Goal: Information Seeking & Learning: Compare options

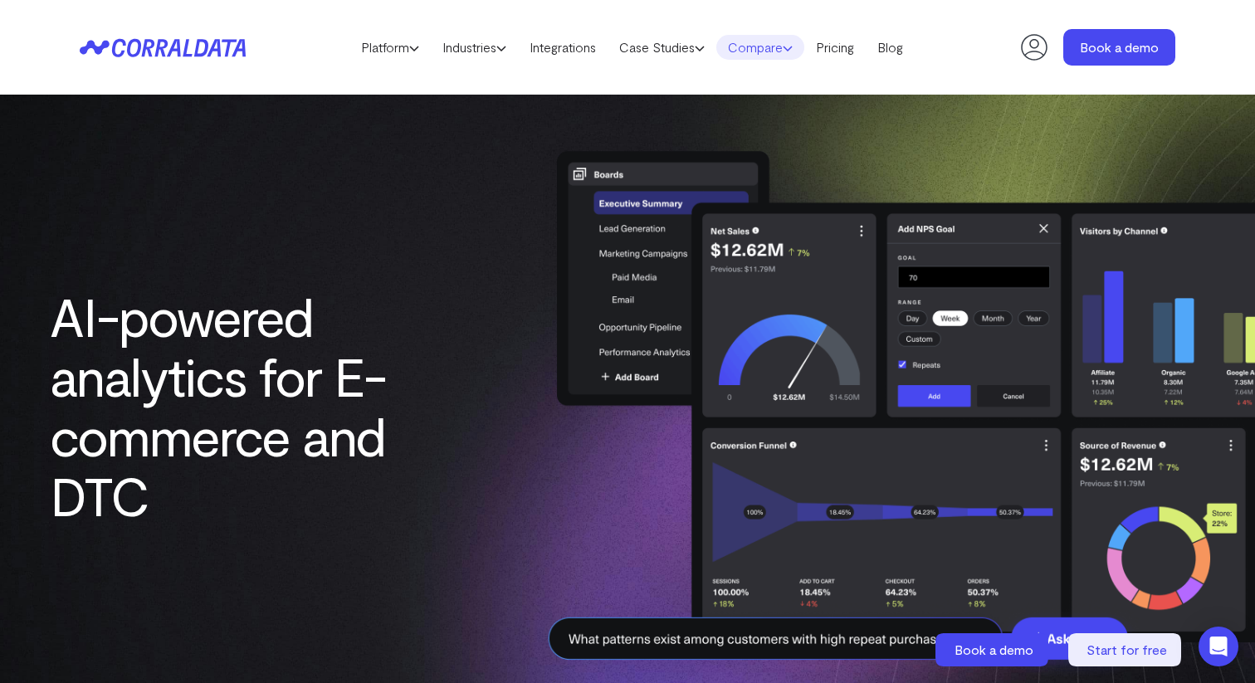
click at [792, 50] on use at bounding box center [787, 48] width 8 height 4
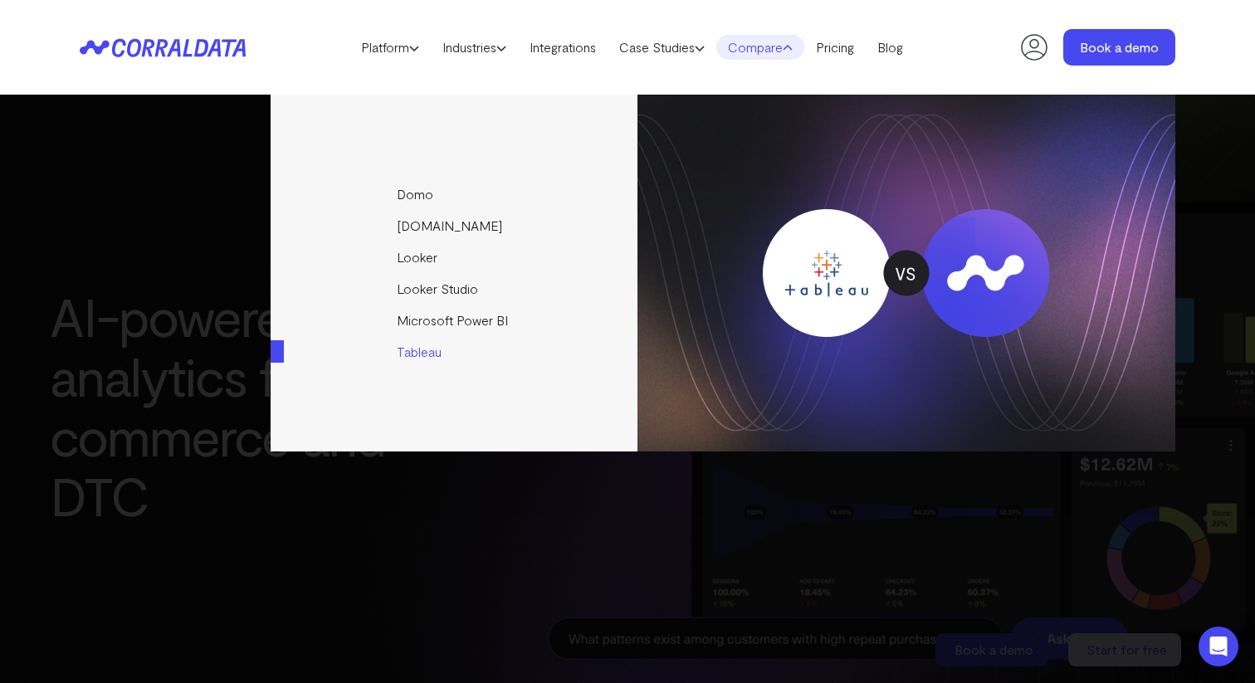
click at [440, 346] on link "Tableau" at bounding box center [455, 352] width 369 height 32
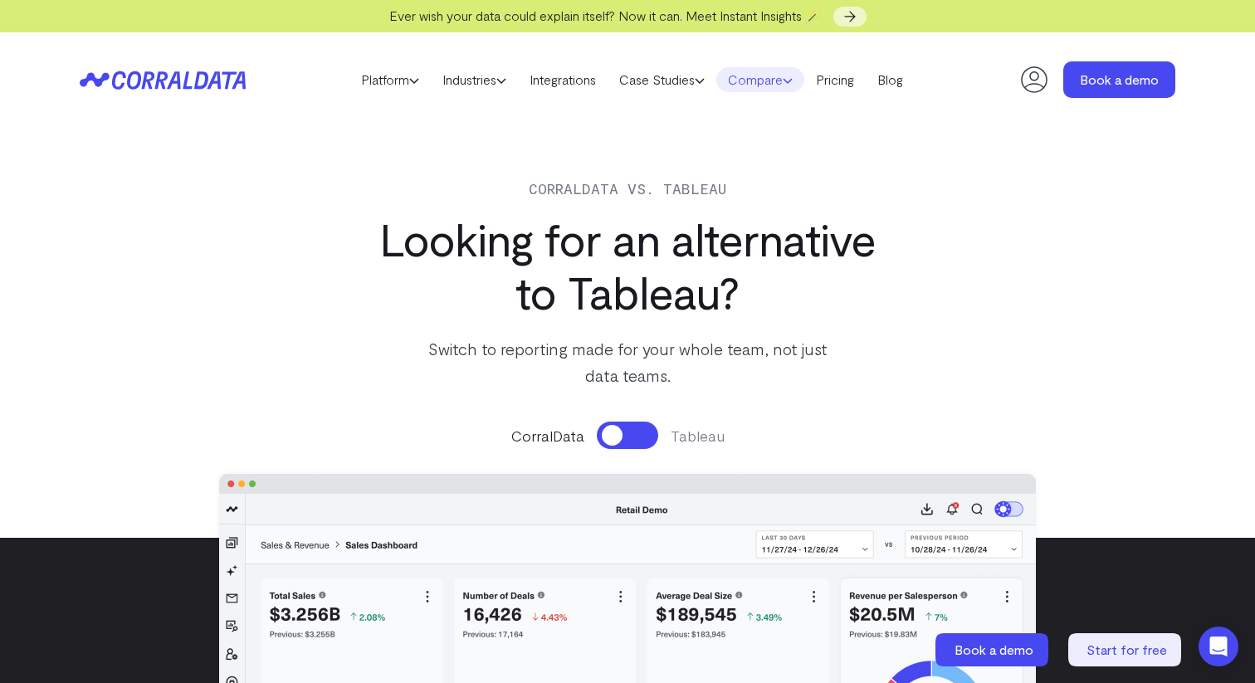
click at [792, 85] on link "Compare" at bounding box center [760, 79] width 88 height 25
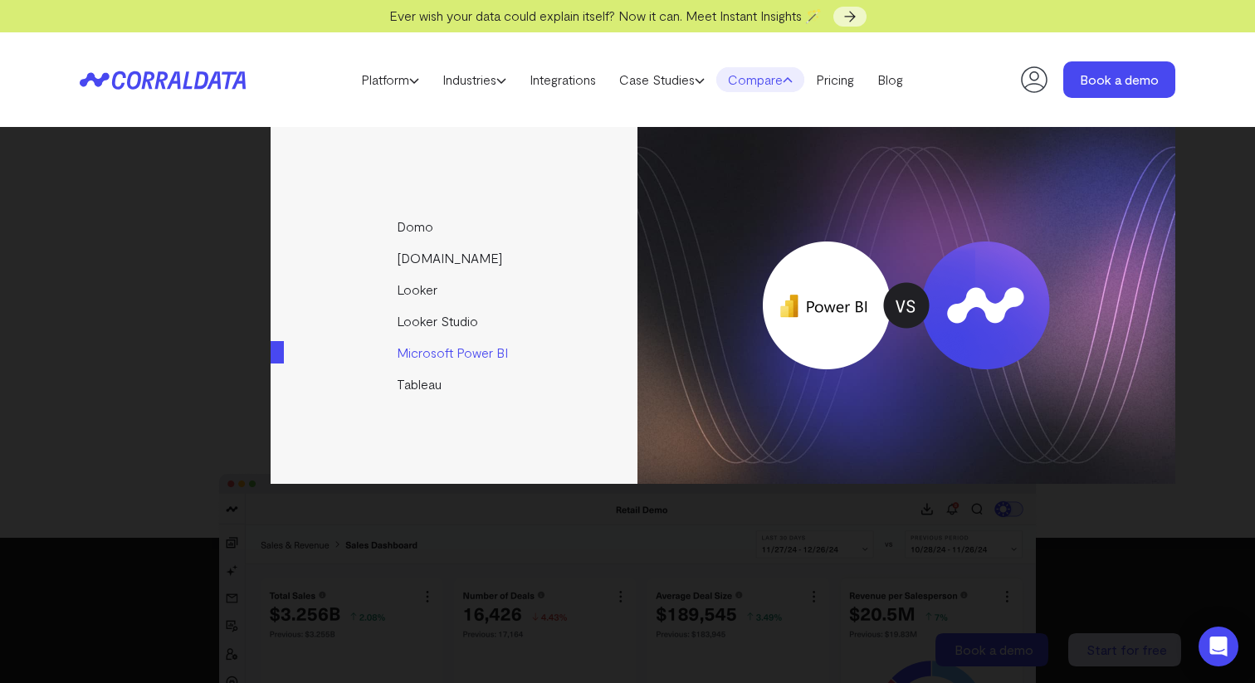
click at [465, 352] on link "Microsoft Power BI" at bounding box center [455, 353] width 369 height 32
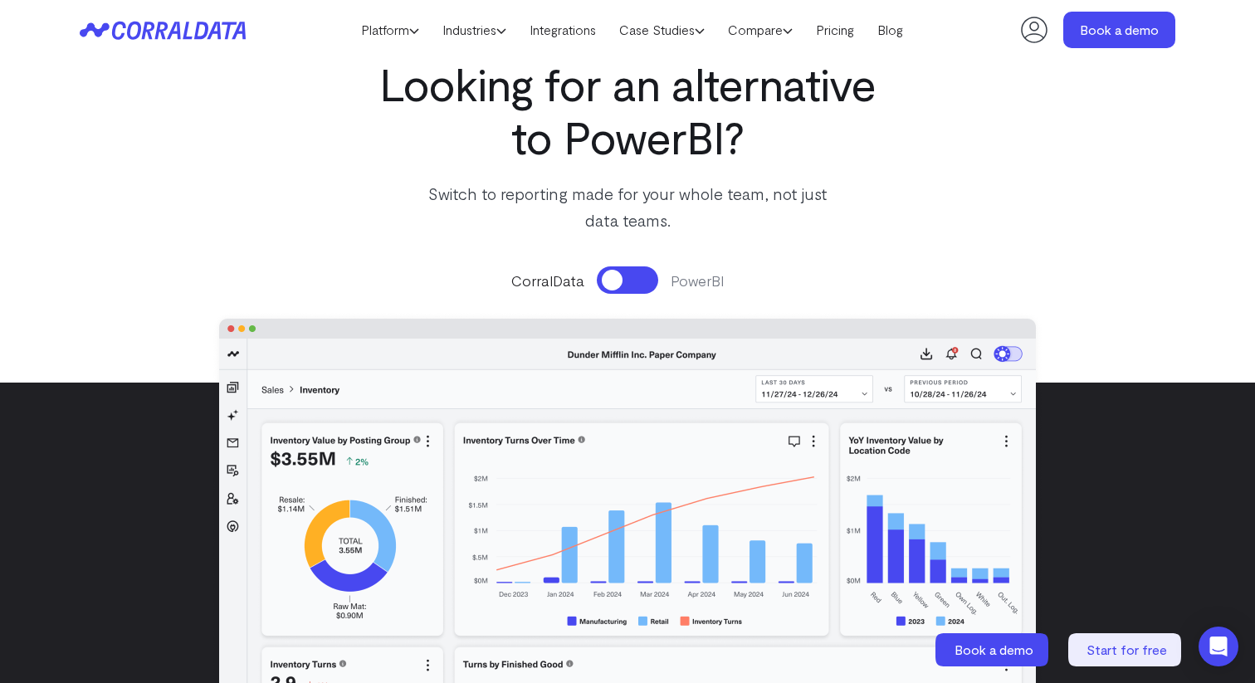
scroll to position [108, 0]
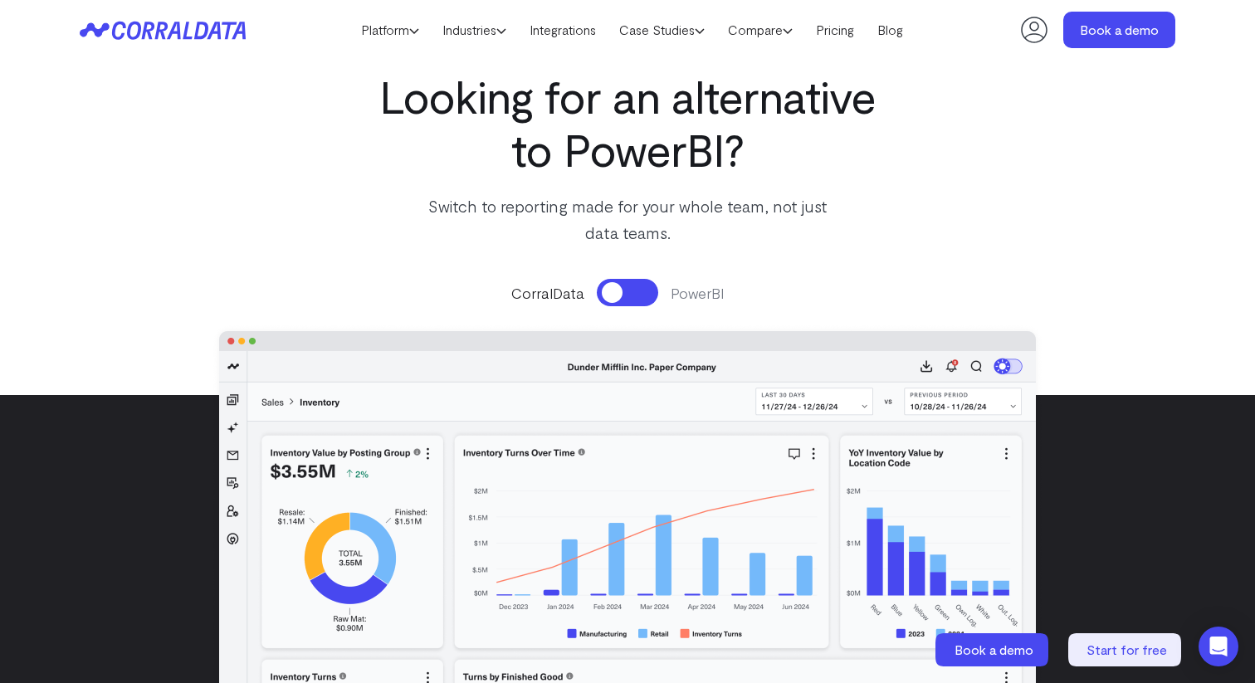
click at [622, 288] on button at bounding box center [627, 292] width 61 height 27
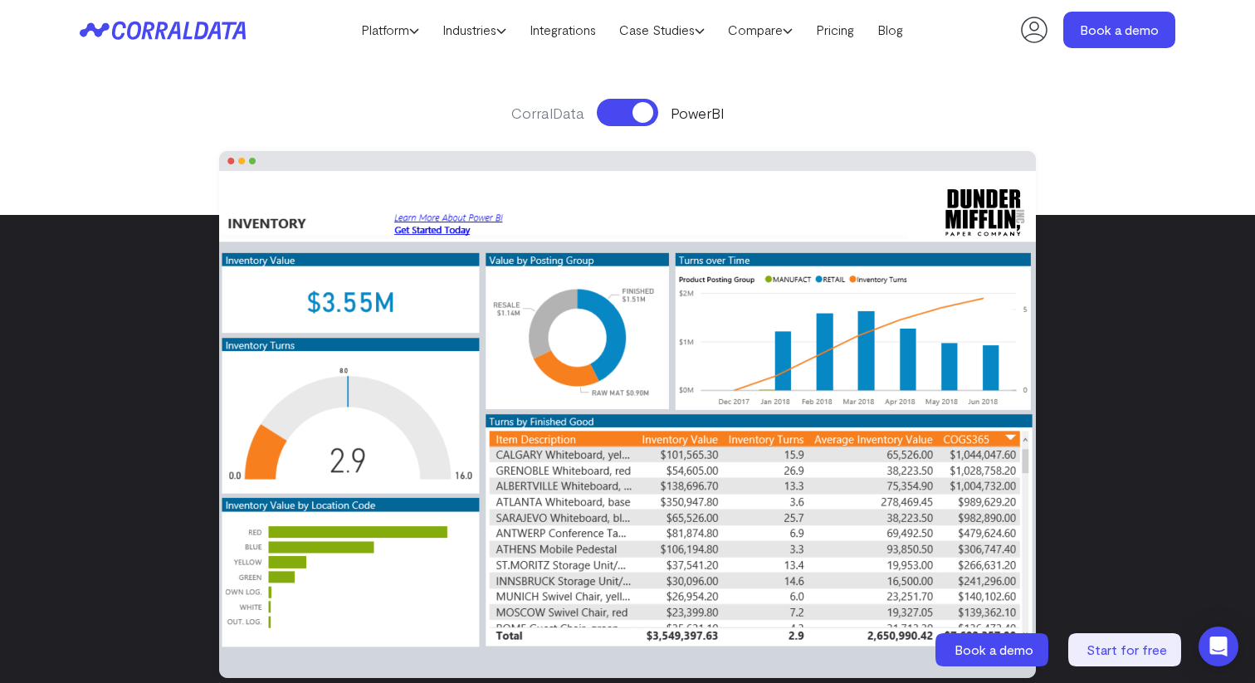
scroll to position [298, 0]
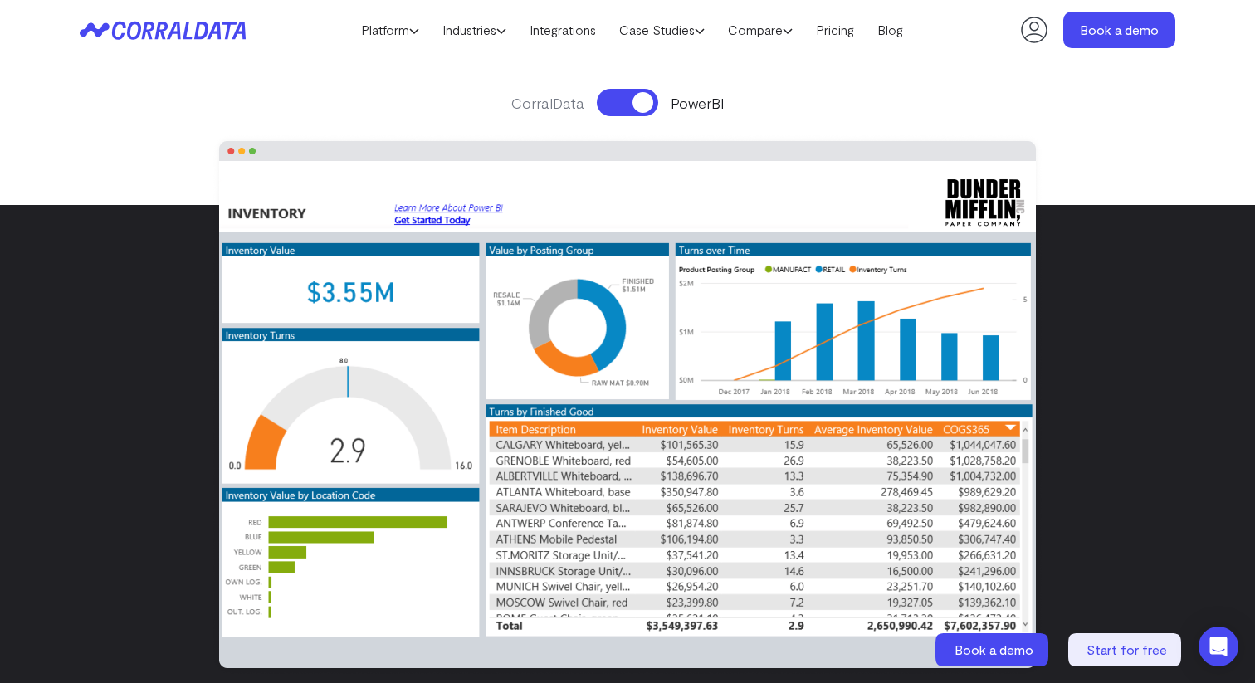
click at [626, 104] on button at bounding box center [627, 102] width 61 height 27
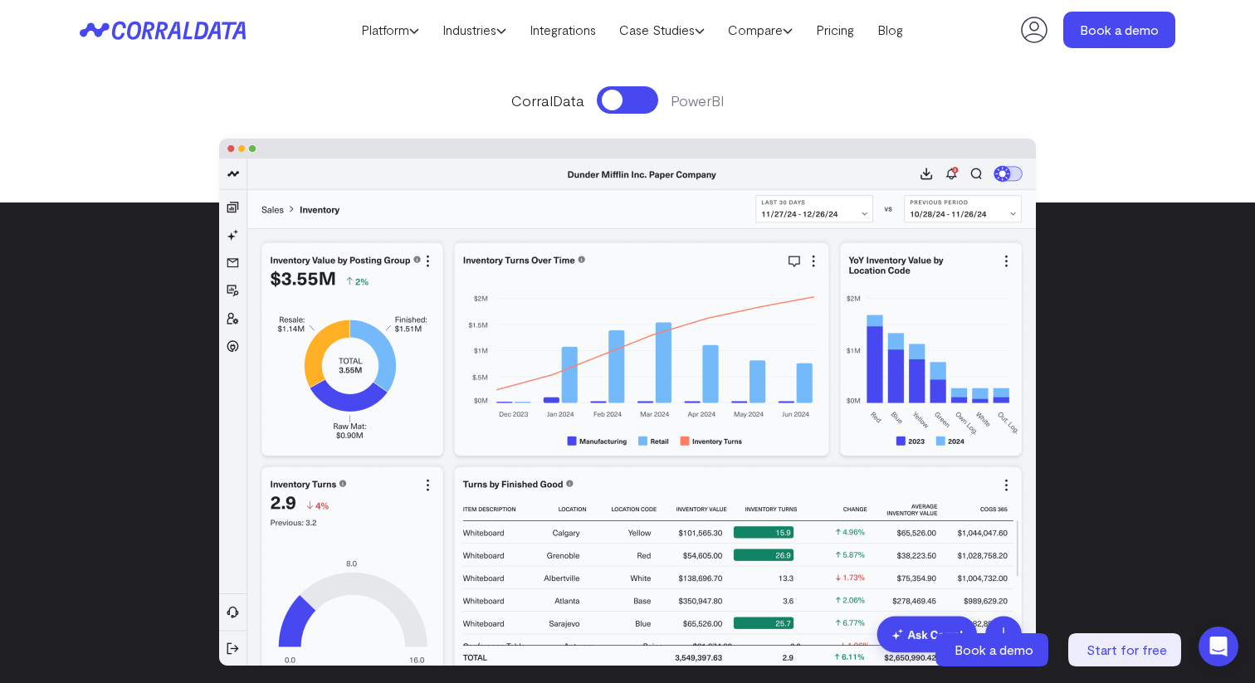
scroll to position [287, 0]
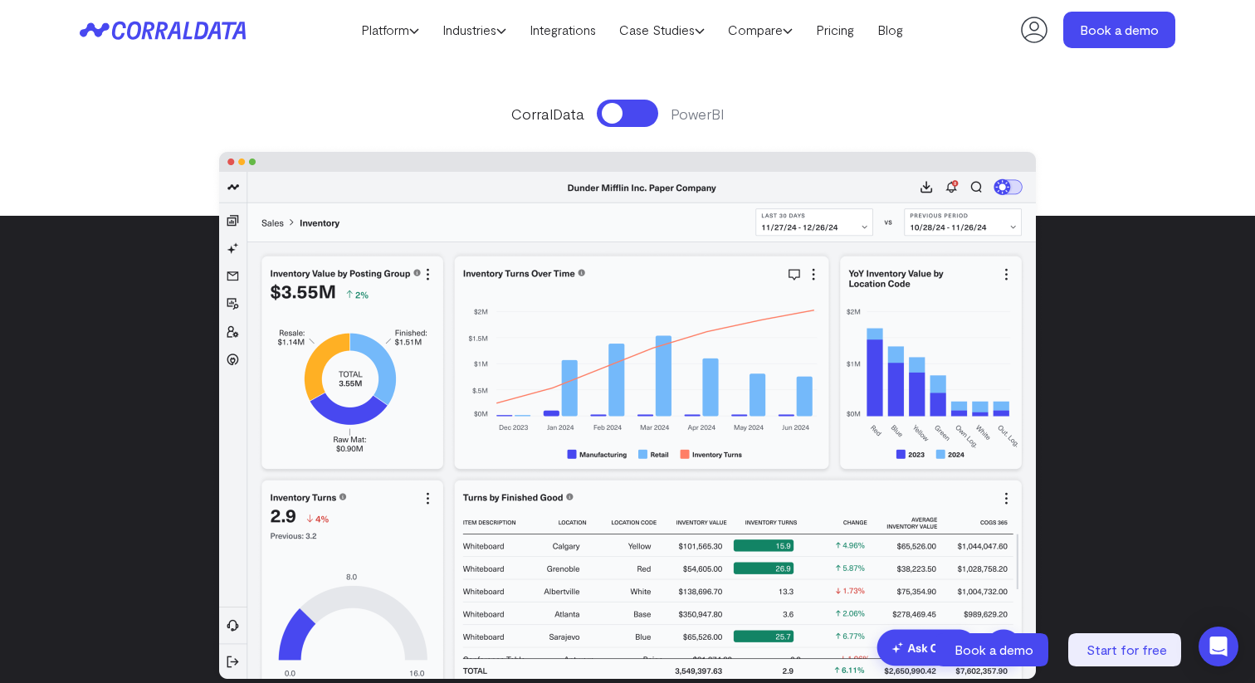
click at [626, 104] on button at bounding box center [627, 113] width 61 height 27
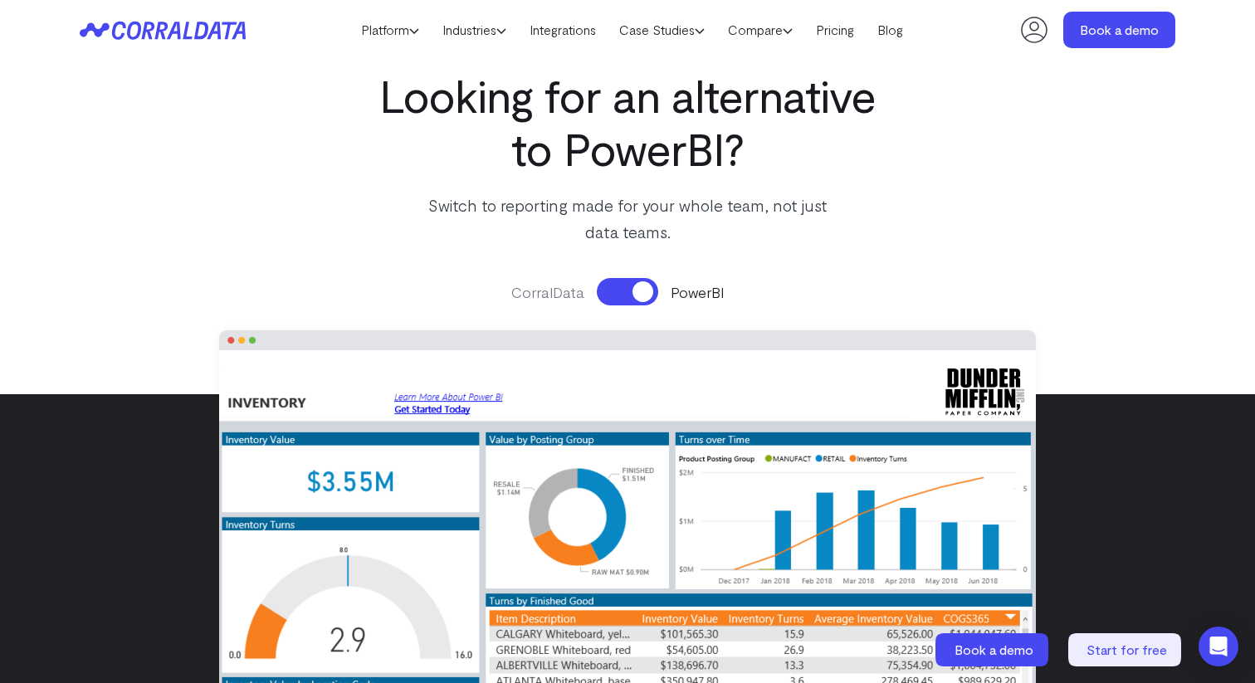
scroll to position [105, 0]
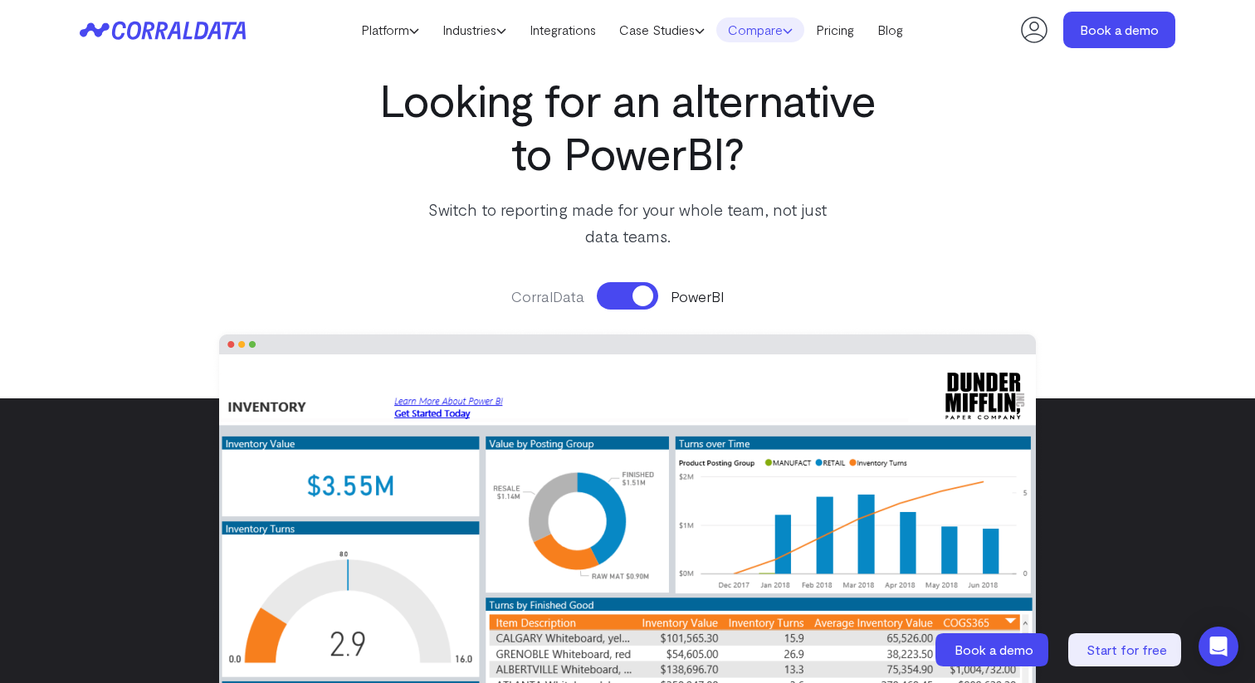
click at [793, 27] on icon at bounding box center [788, 31] width 10 height 10
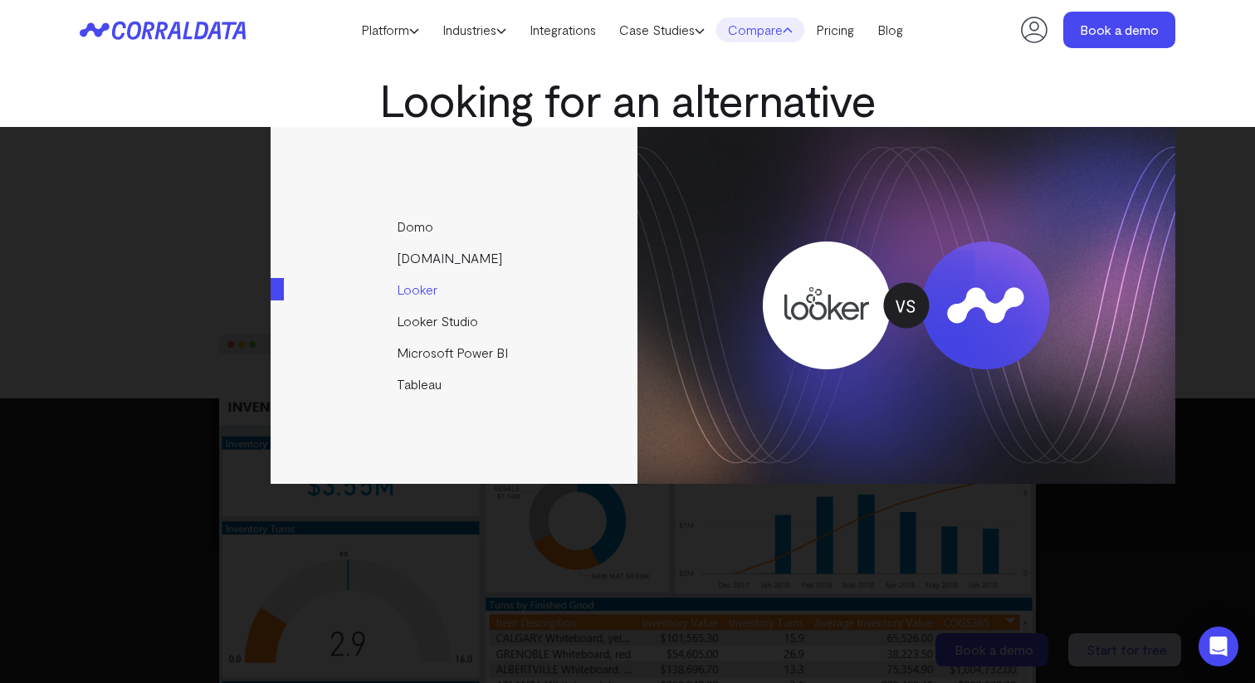
click at [427, 291] on link "Looker" at bounding box center [455, 290] width 369 height 32
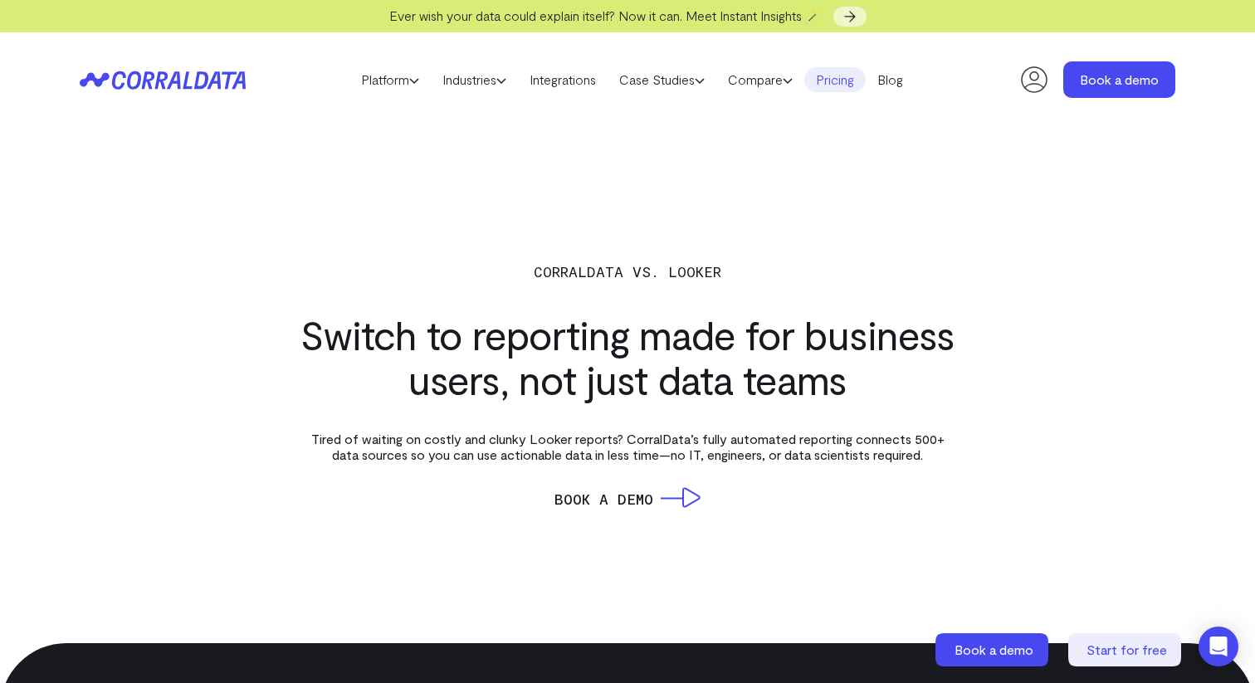
click at [853, 80] on link "Pricing" at bounding box center [834, 79] width 61 height 25
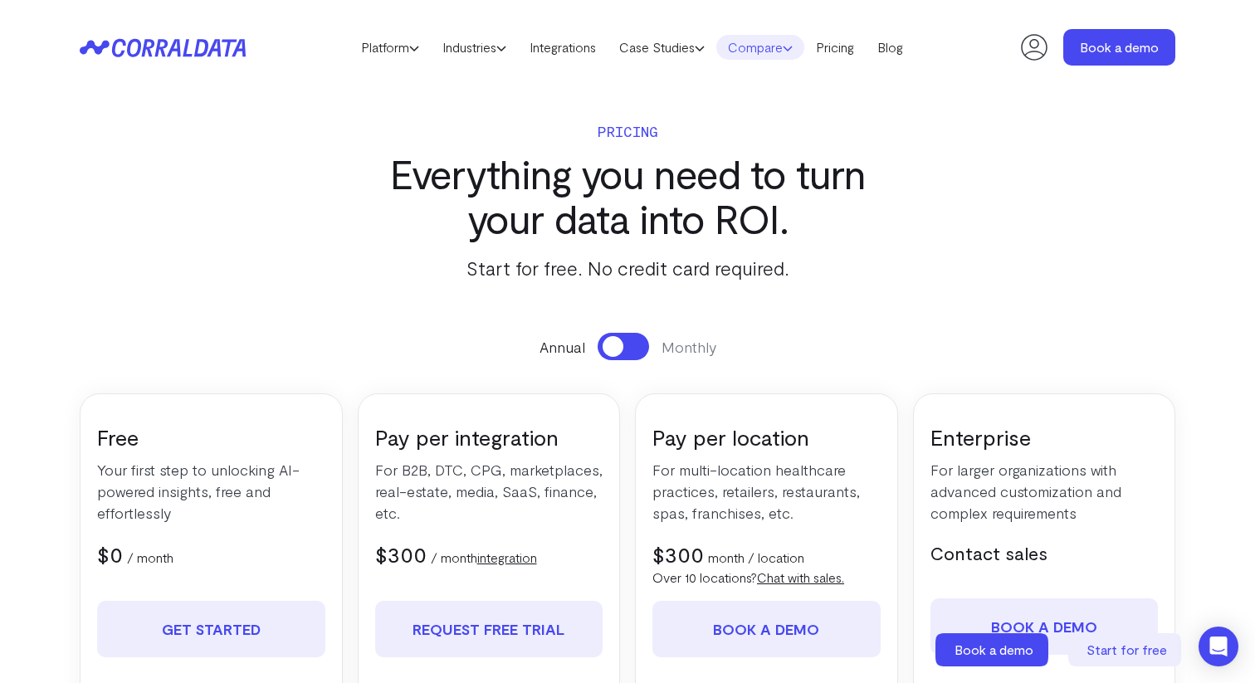
click at [763, 47] on link "Compare" at bounding box center [760, 47] width 88 height 25
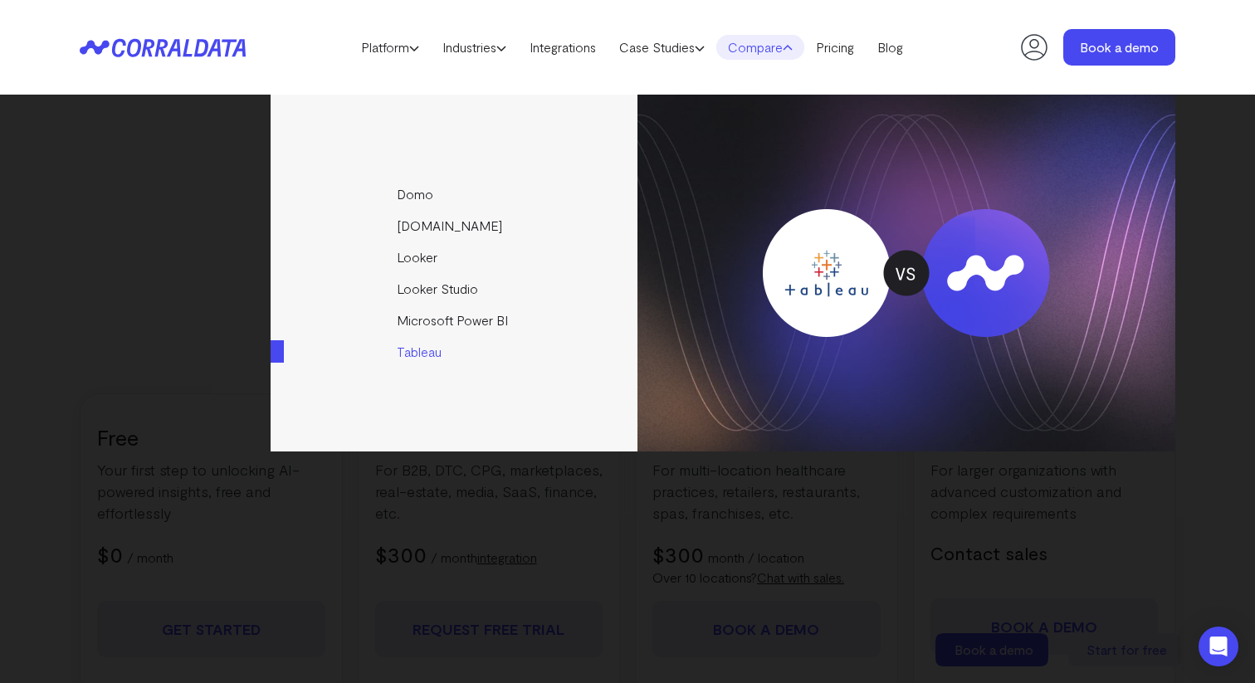
click at [432, 364] on link "Tableau" at bounding box center [455, 352] width 369 height 32
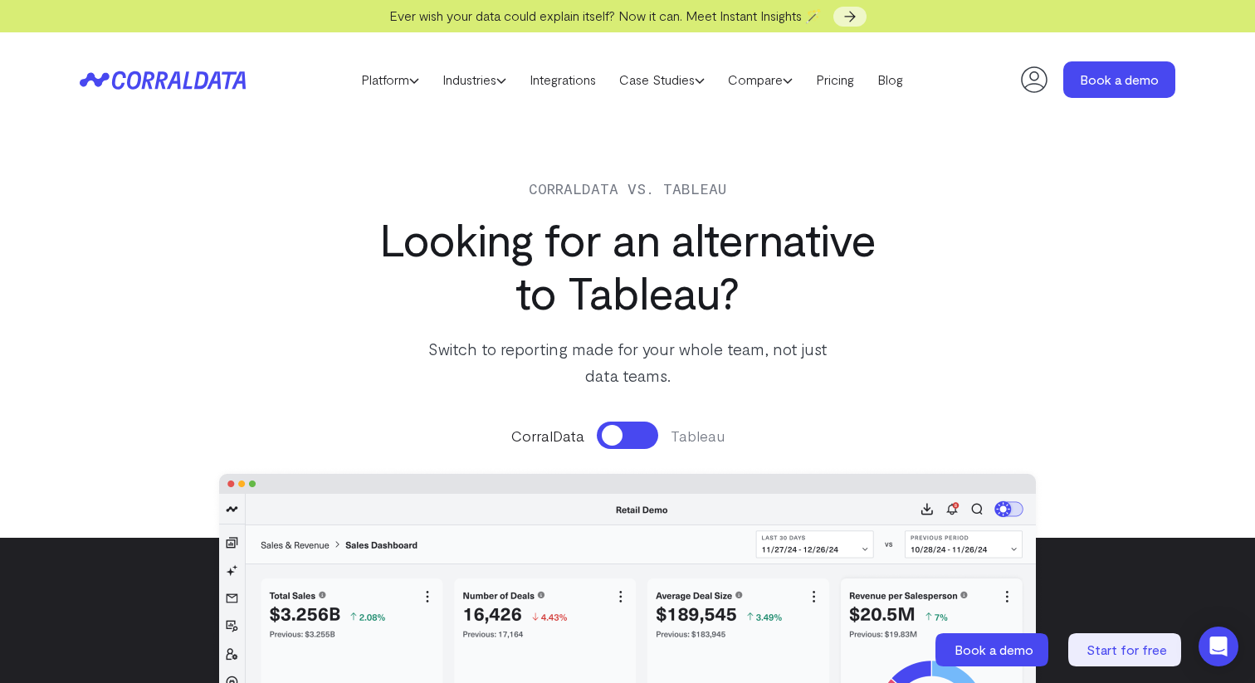
click at [621, 437] on button at bounding box center [627, 435] width 61 height 27
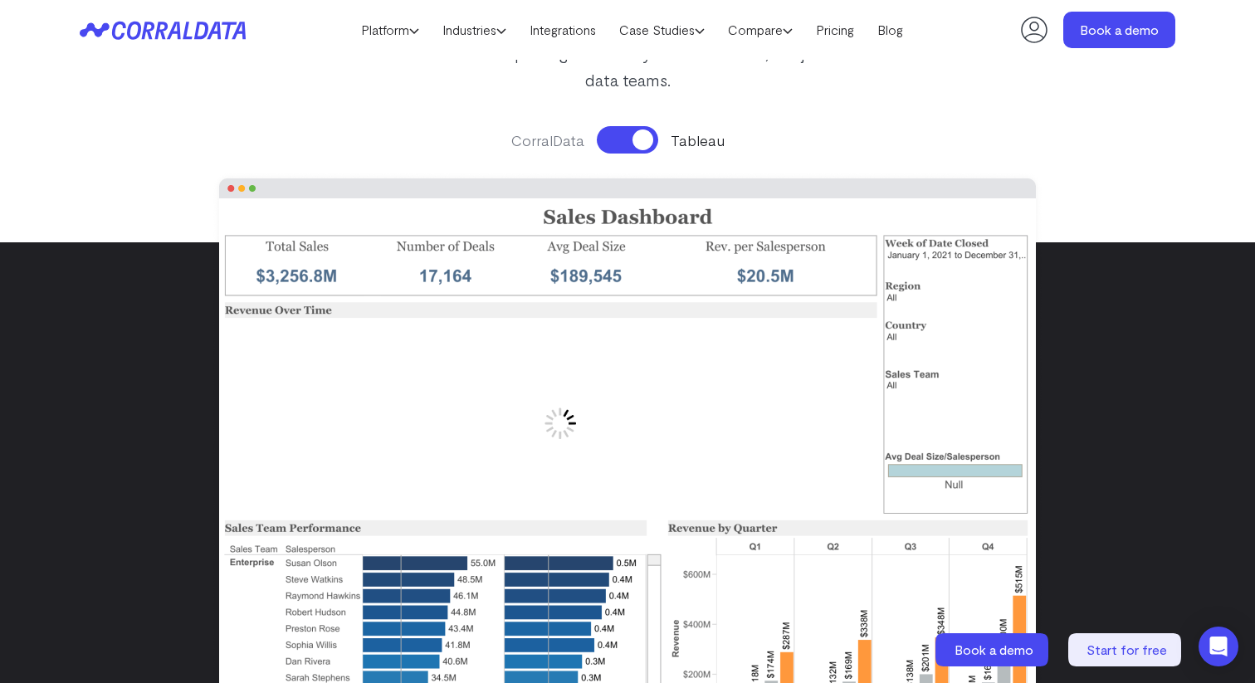
scroll to position [250, 0]
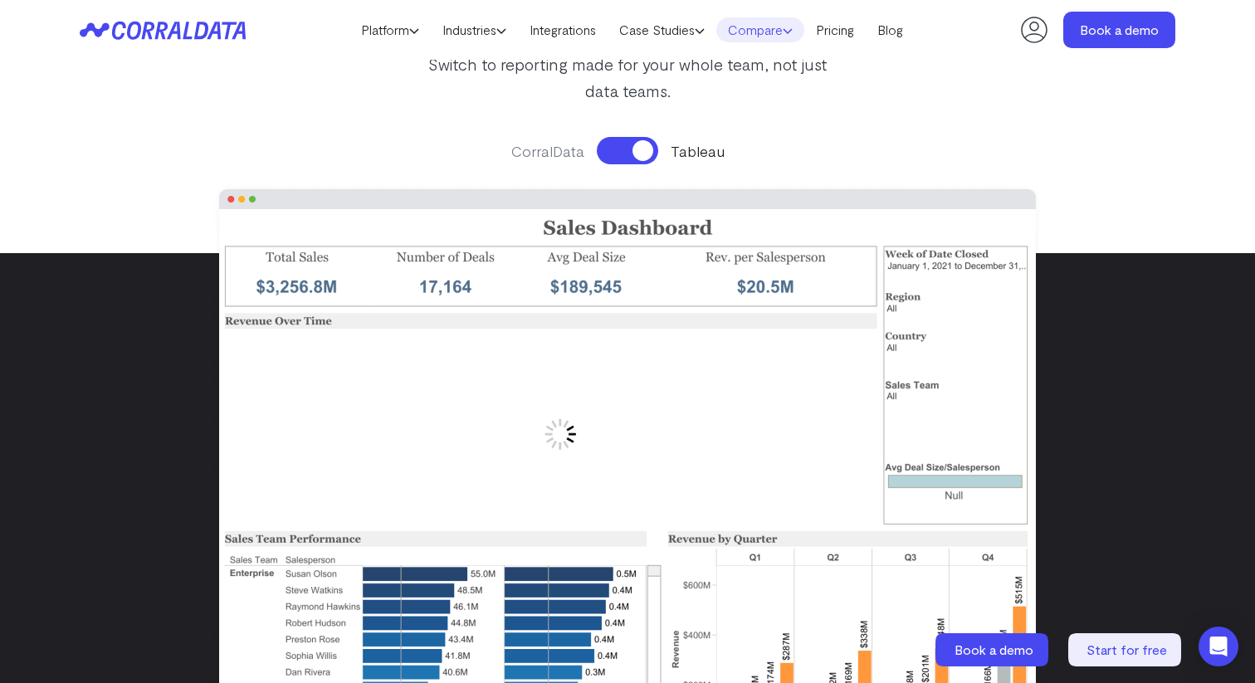
click at [785, 18] on link "Compare" at bounding box center [760, 29] width 88 height 25
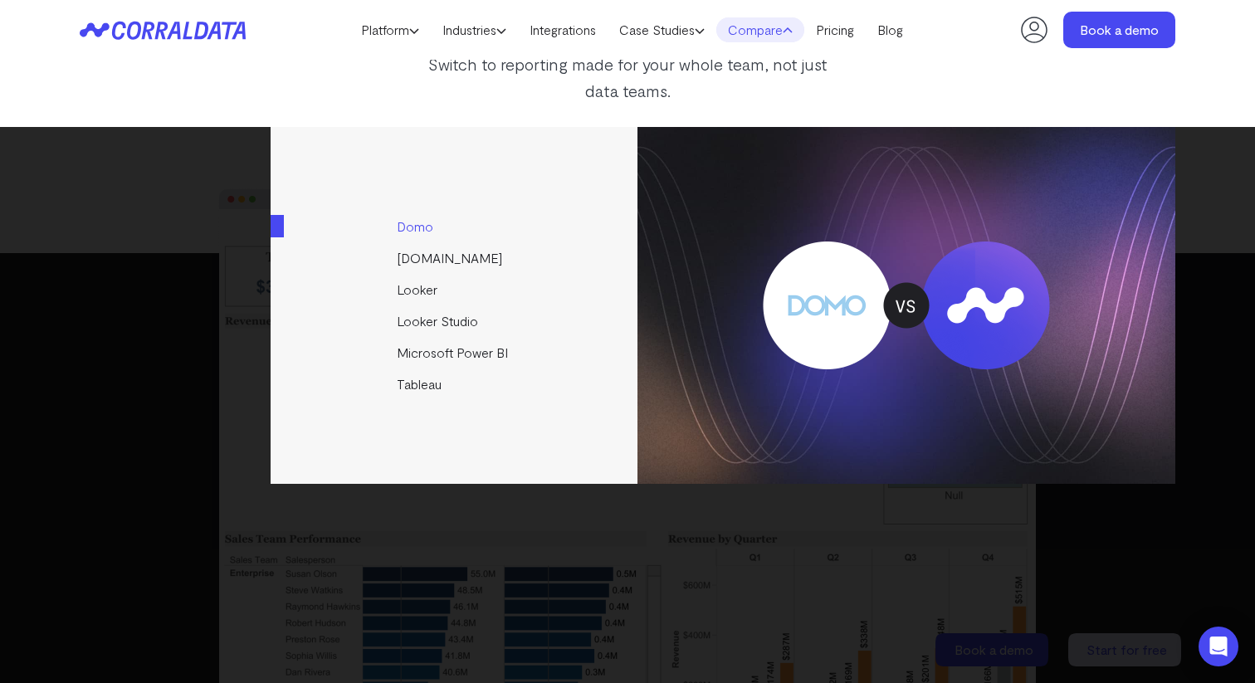
click at [430, 227] on link "Domo" at bounding box center [455, 227] width 369 height 32
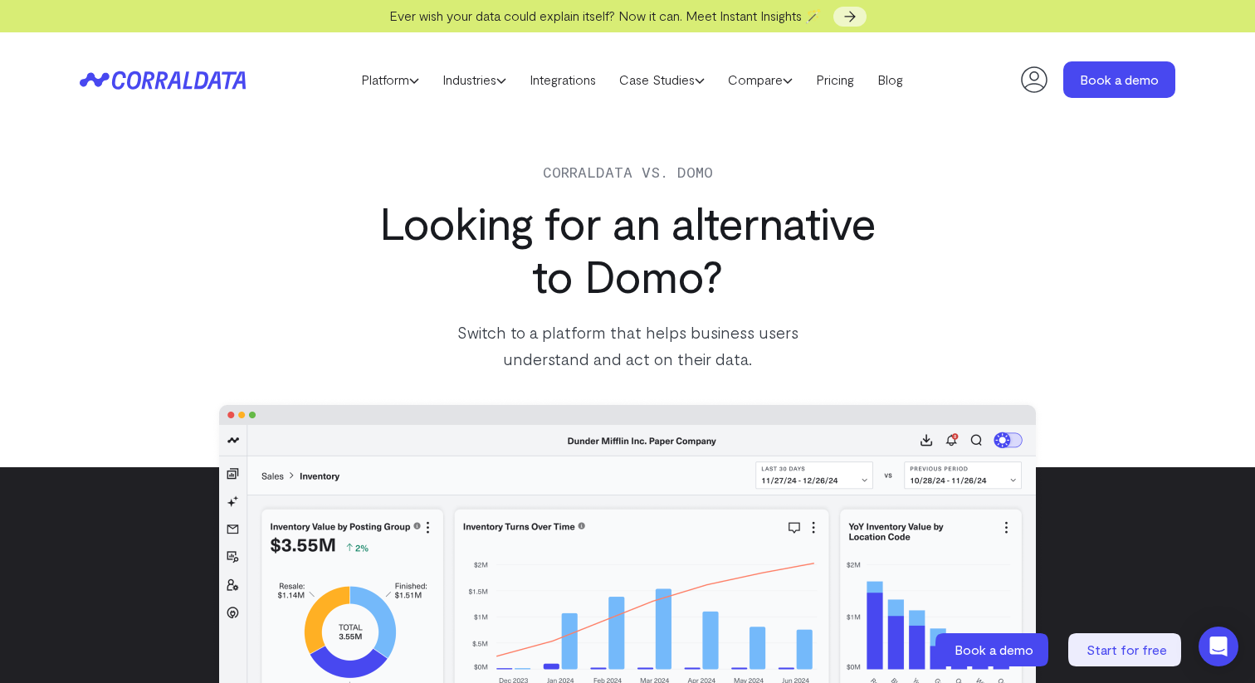
click at [797, 65] on header "Platform AI Reporting Use AI to effortlessly answer any business questions from…" at bounding box center [627, 79] width 1095 height 95
click at [797, 69] on link "Compare" at bounding box center [760, 79] width 88 height 25
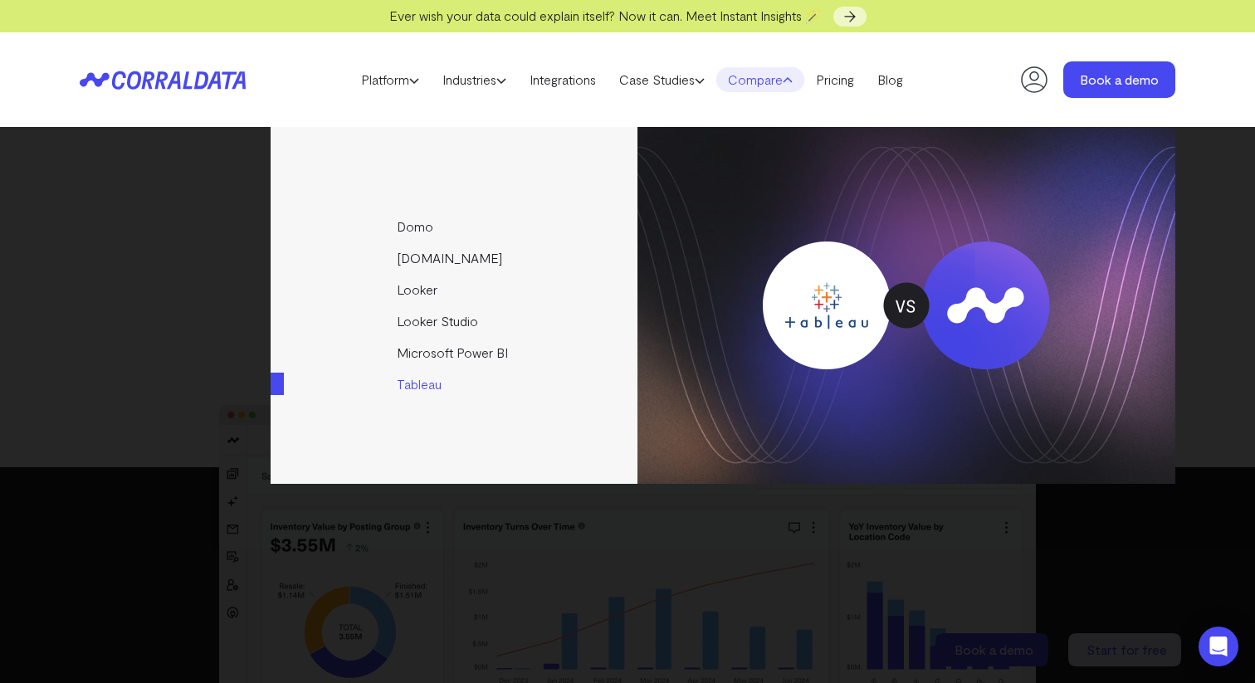
click at [437, 377] on link "Tableau" at bounding box center [455, 384] width 369 height 32
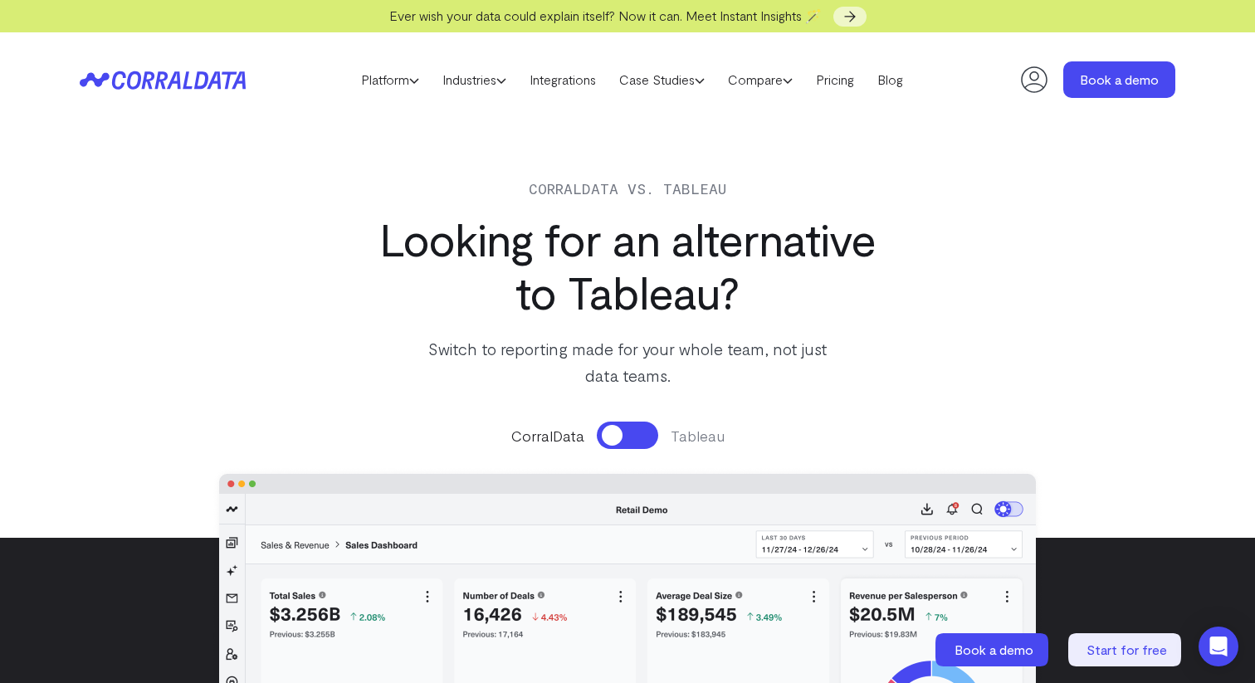
click at [617, 443] on button at bounding box center [627, 435] width 61 height 27
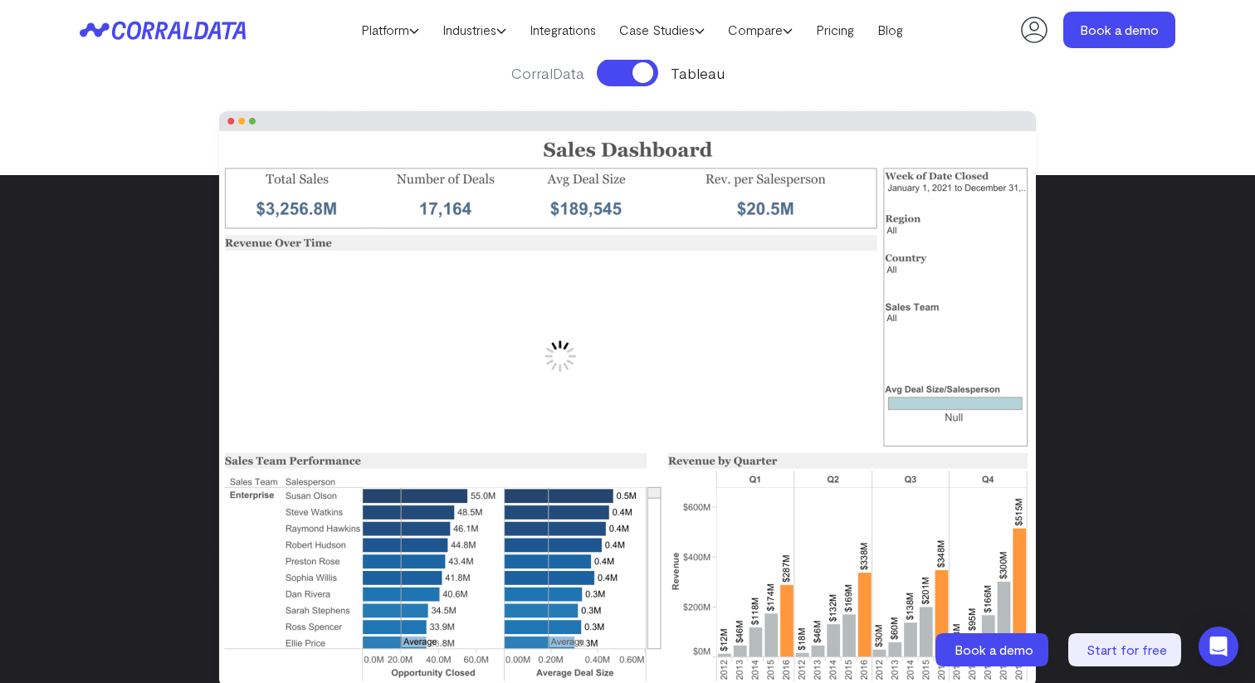
scroll to position [358, 0]
